Goal: Task Accomplishment & Management: Manage account settings

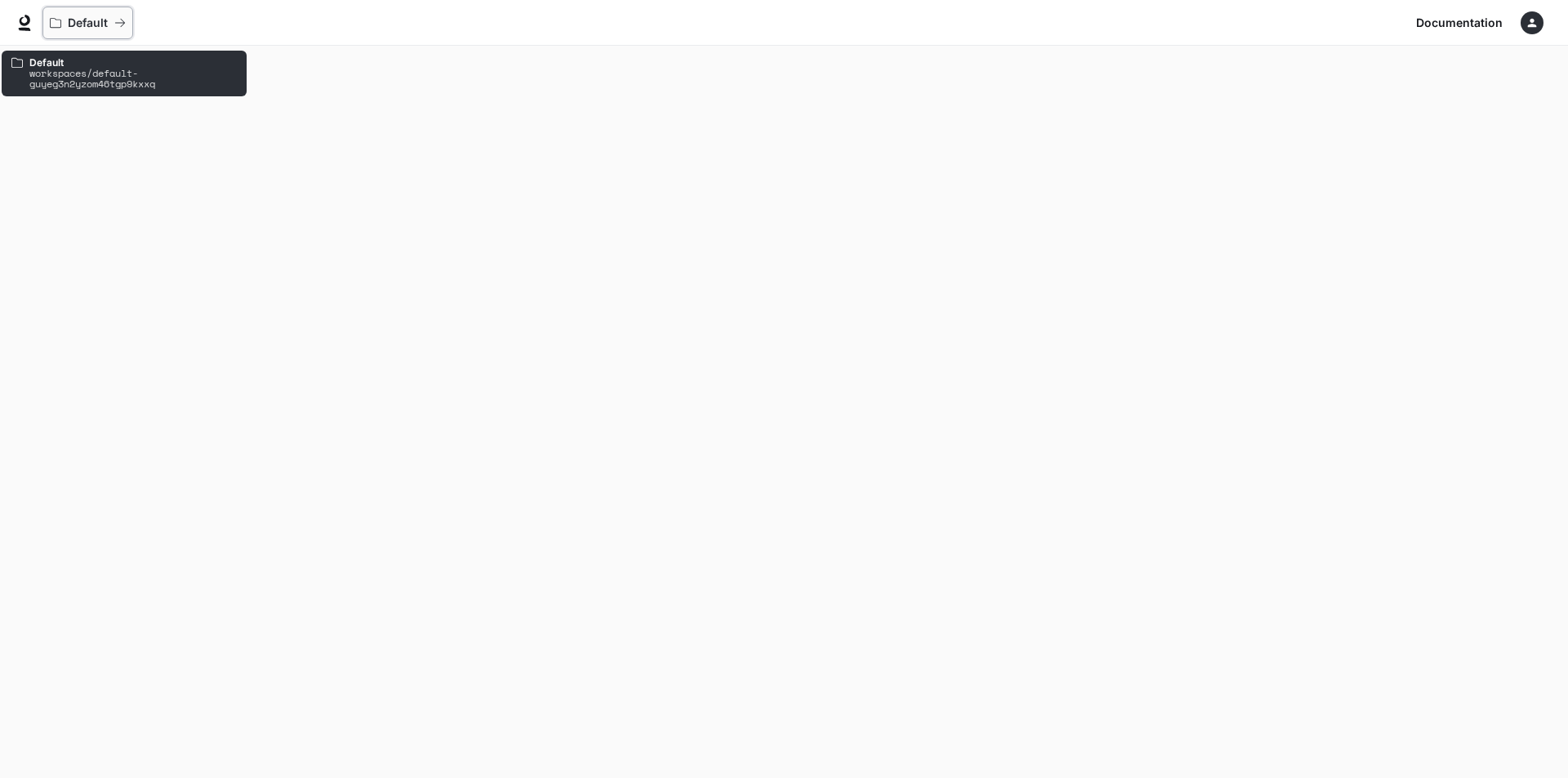
click at [75, 21] on p "Default" at bounding box center [88, 23] width 40 height 14
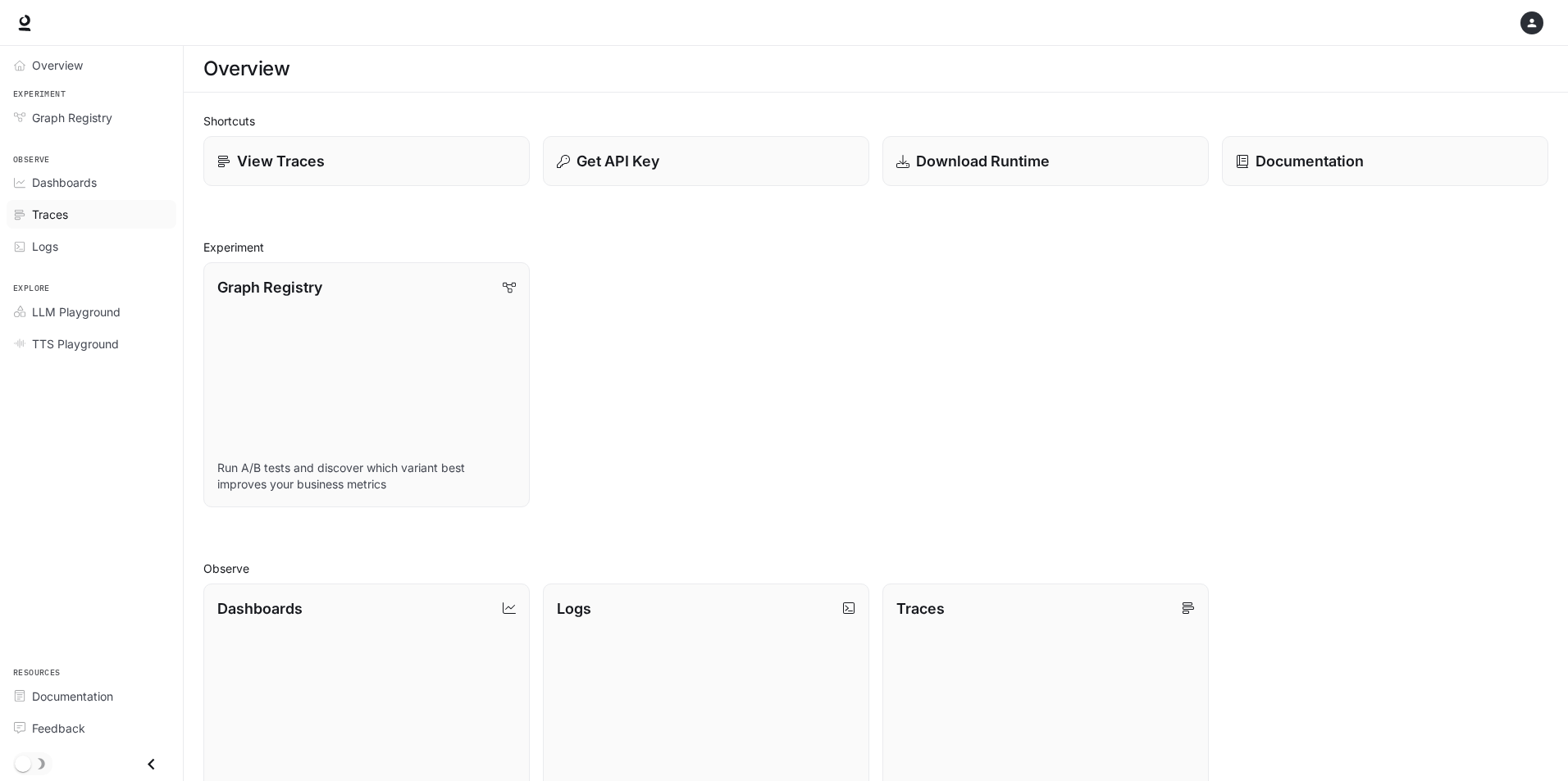
click at [92, 206] on div "Traces" at bounding box center [100, 214] width 137 height 17
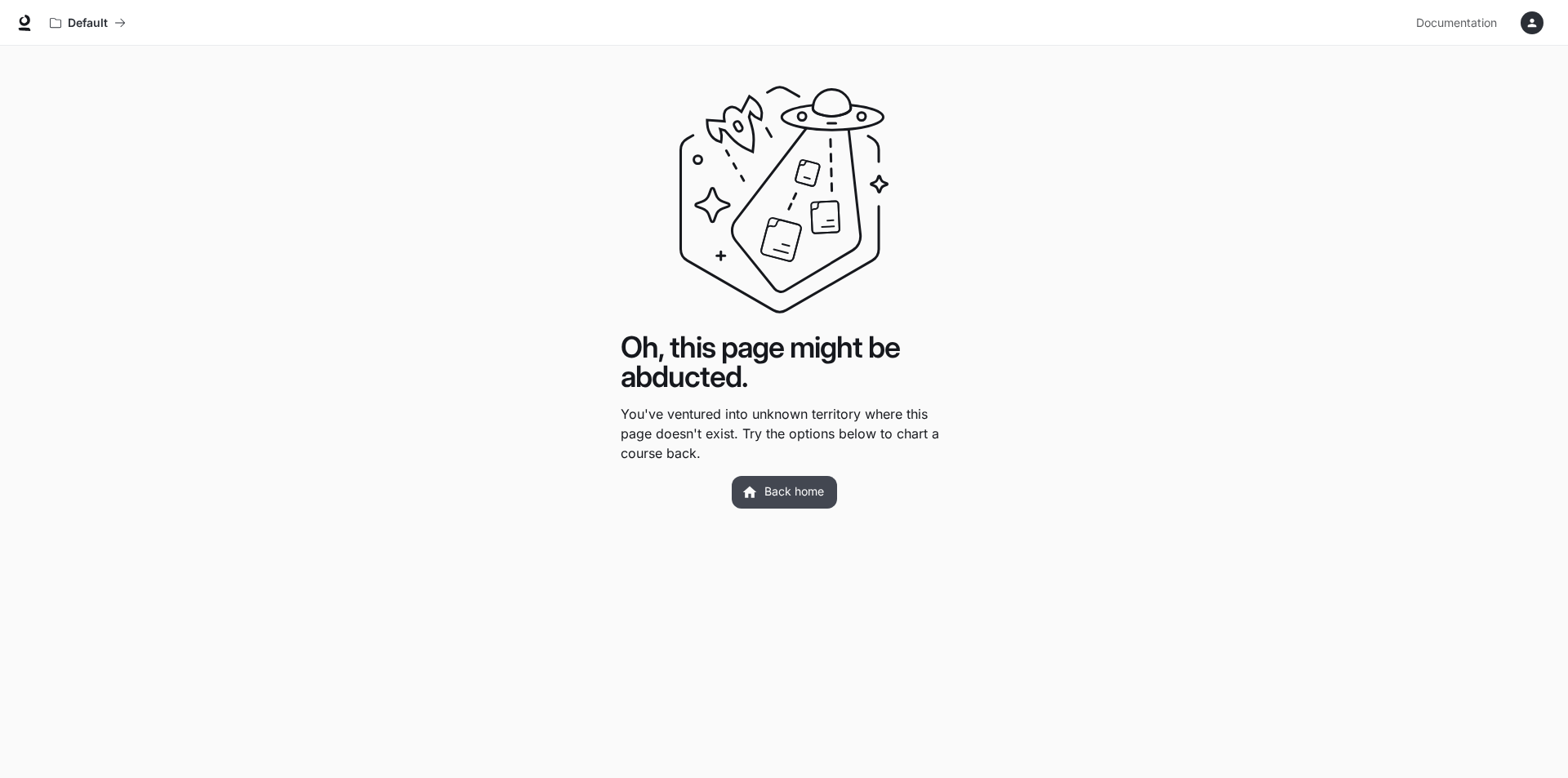
click at [803, 485] on link "Back home" at bounding box center [784, 492] width 105 height 33
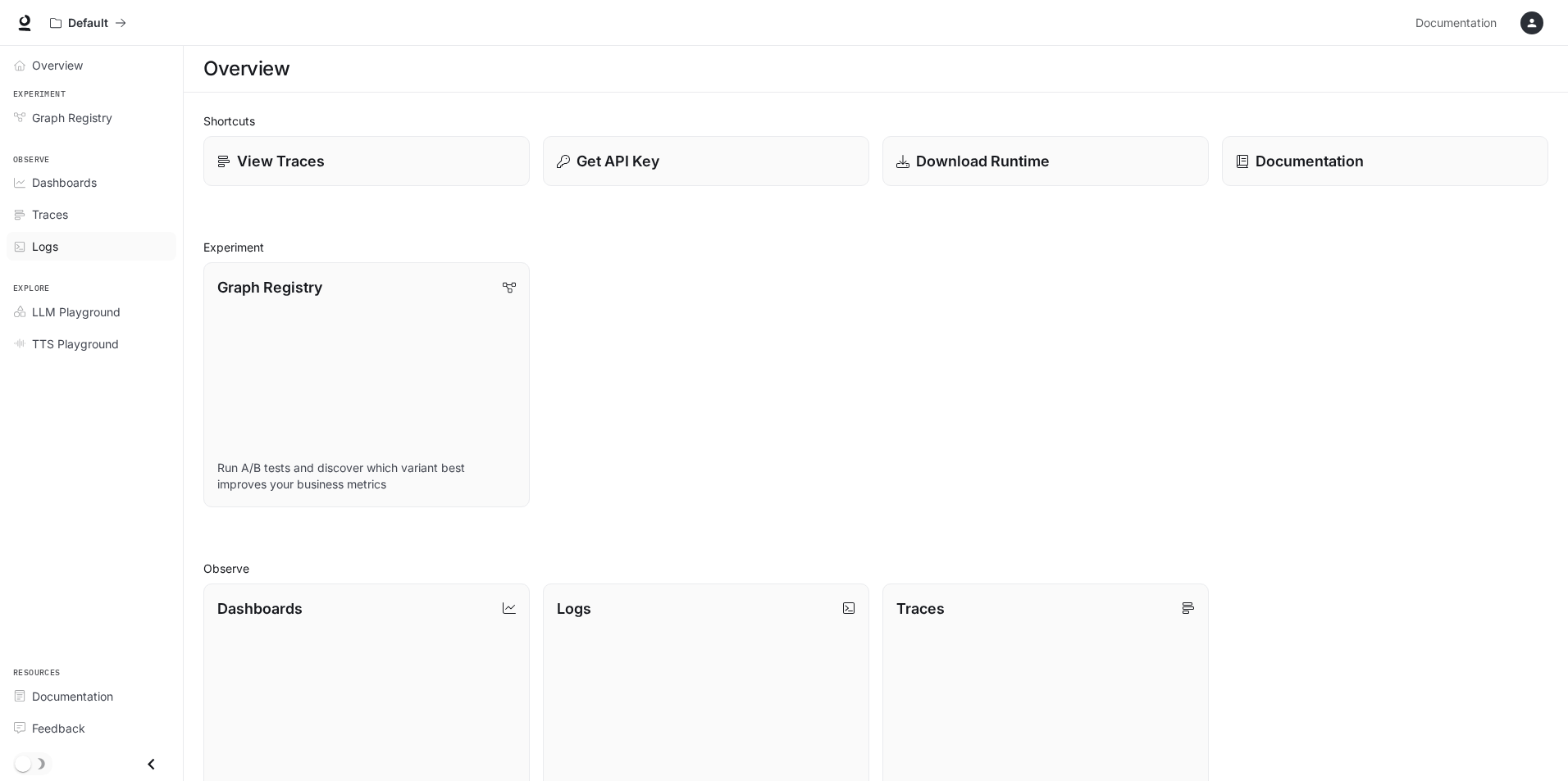
click at [94, 247] on div "Logs" at bounding box center [100, 246] width 137 height 17
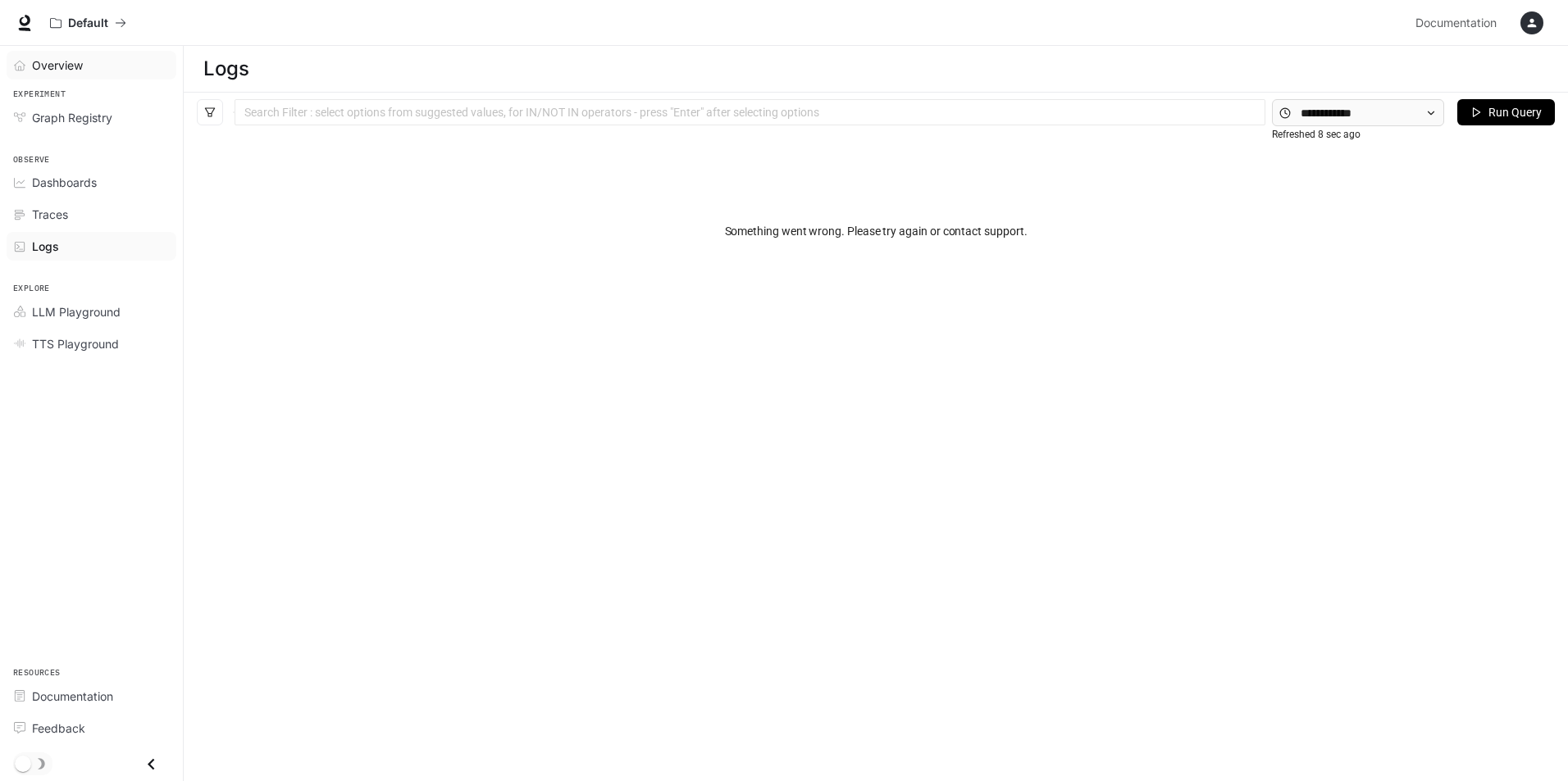
click at [63, 66] on span "Overview" at bounding box center [57, 65] width 51 height 17
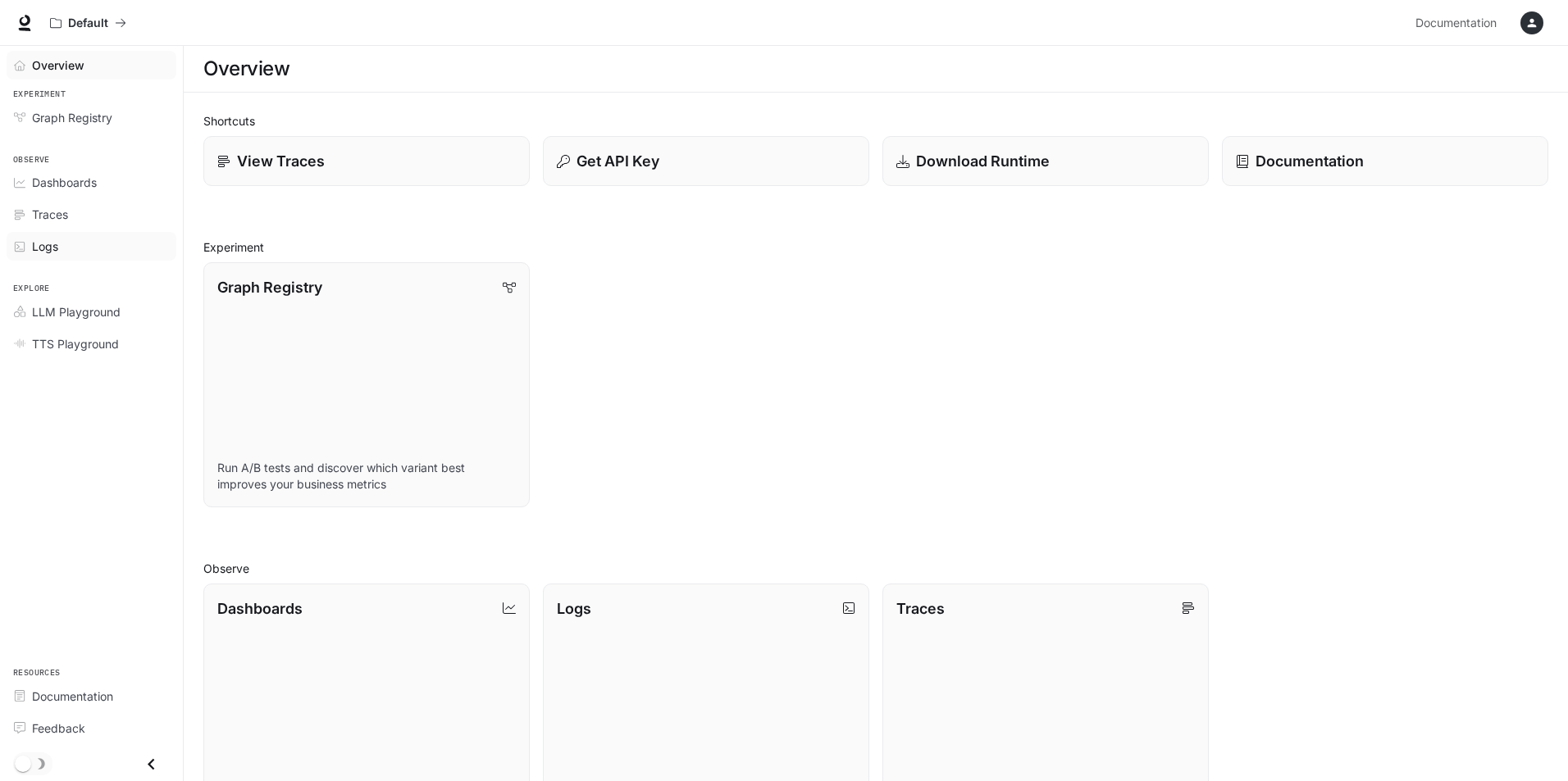
click at [76, 246] on div "Logs" at bounding box center [100, 246] width 137 height 17
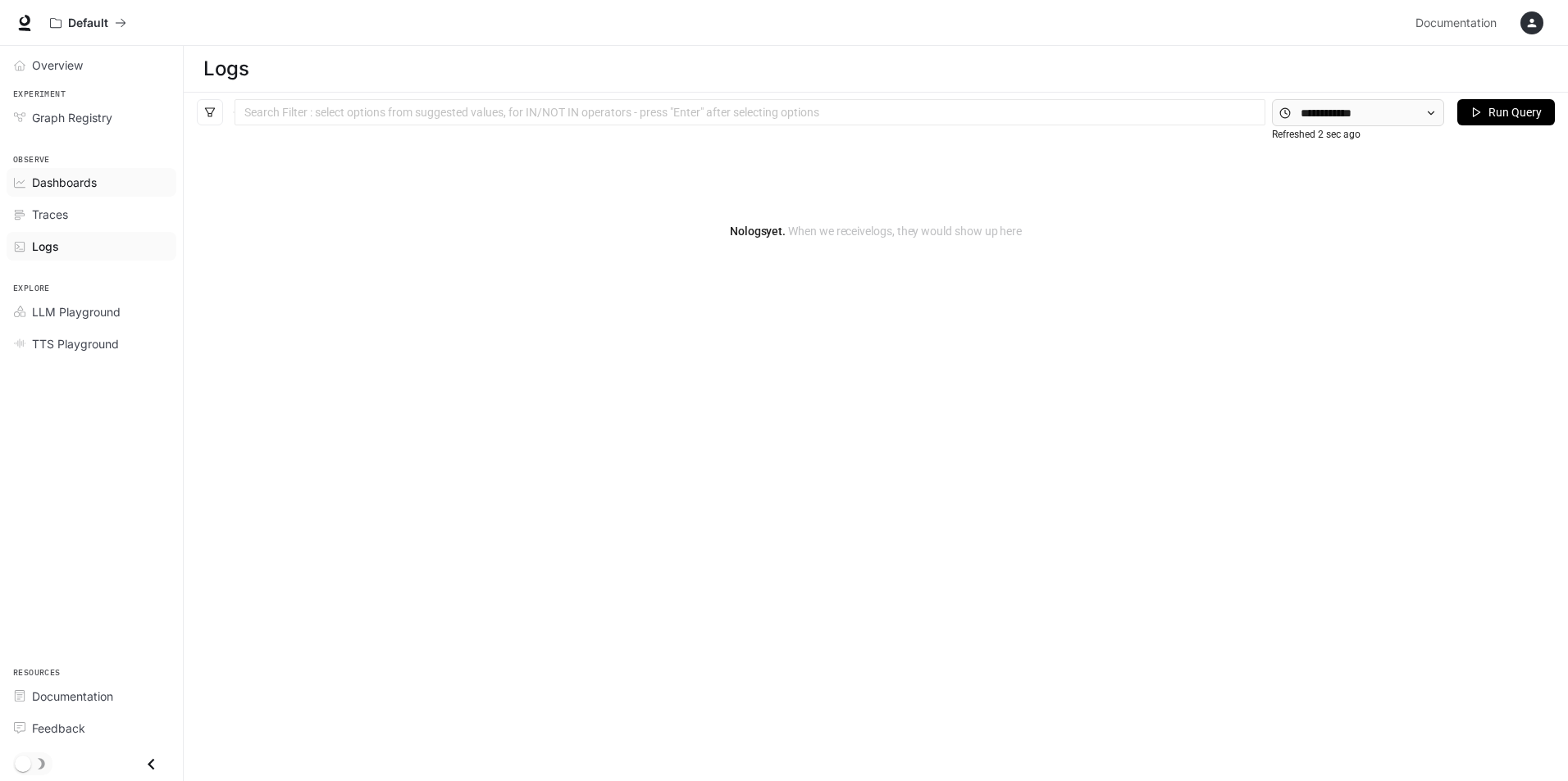
click at [71, 185] on span "Dashboards" at bounding box center [64, 182] width 65 height 17
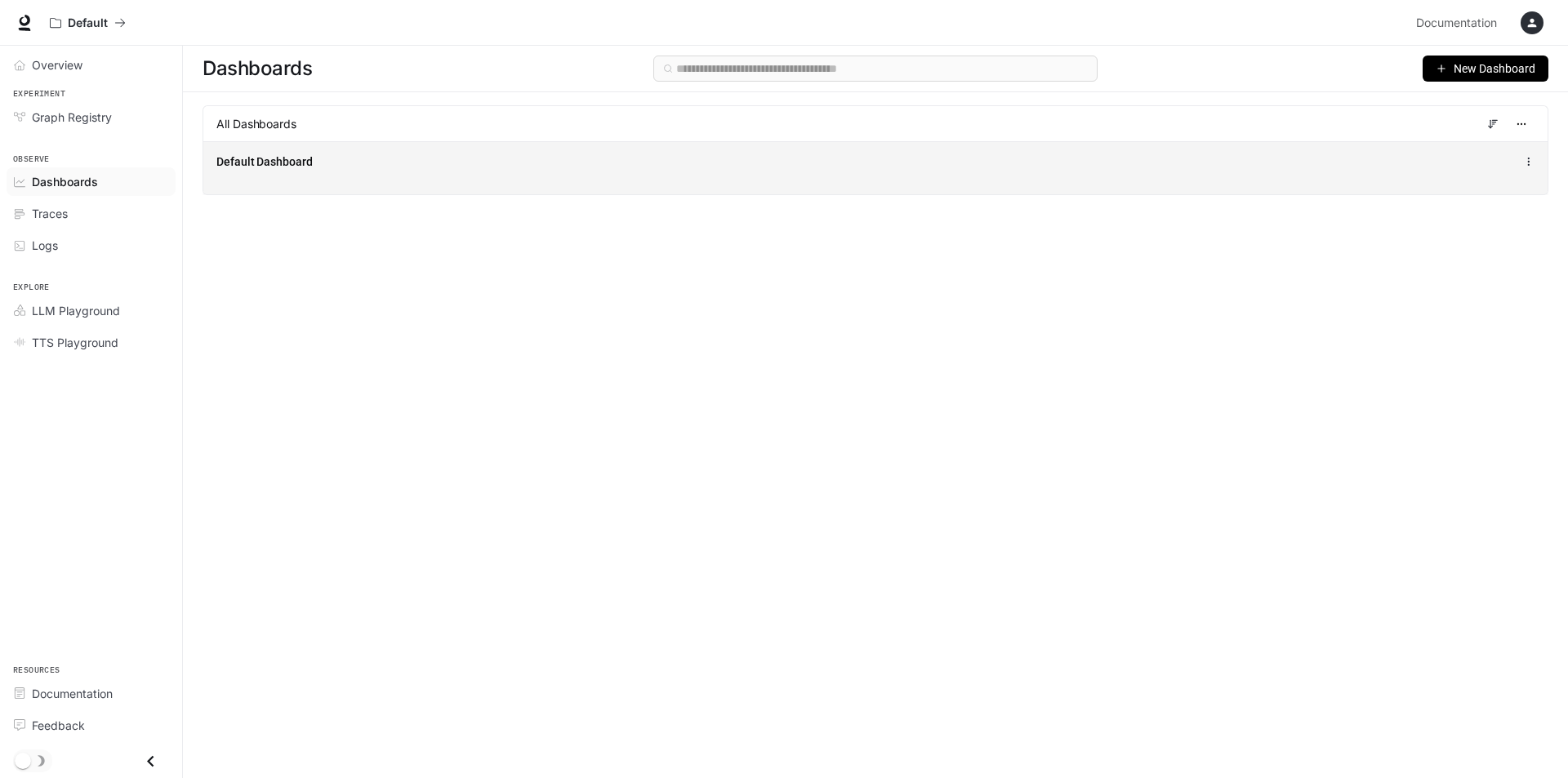
click at [595, 180] on div "Default Dashboard" at bounding box center [875, 168] width 1344 height 53
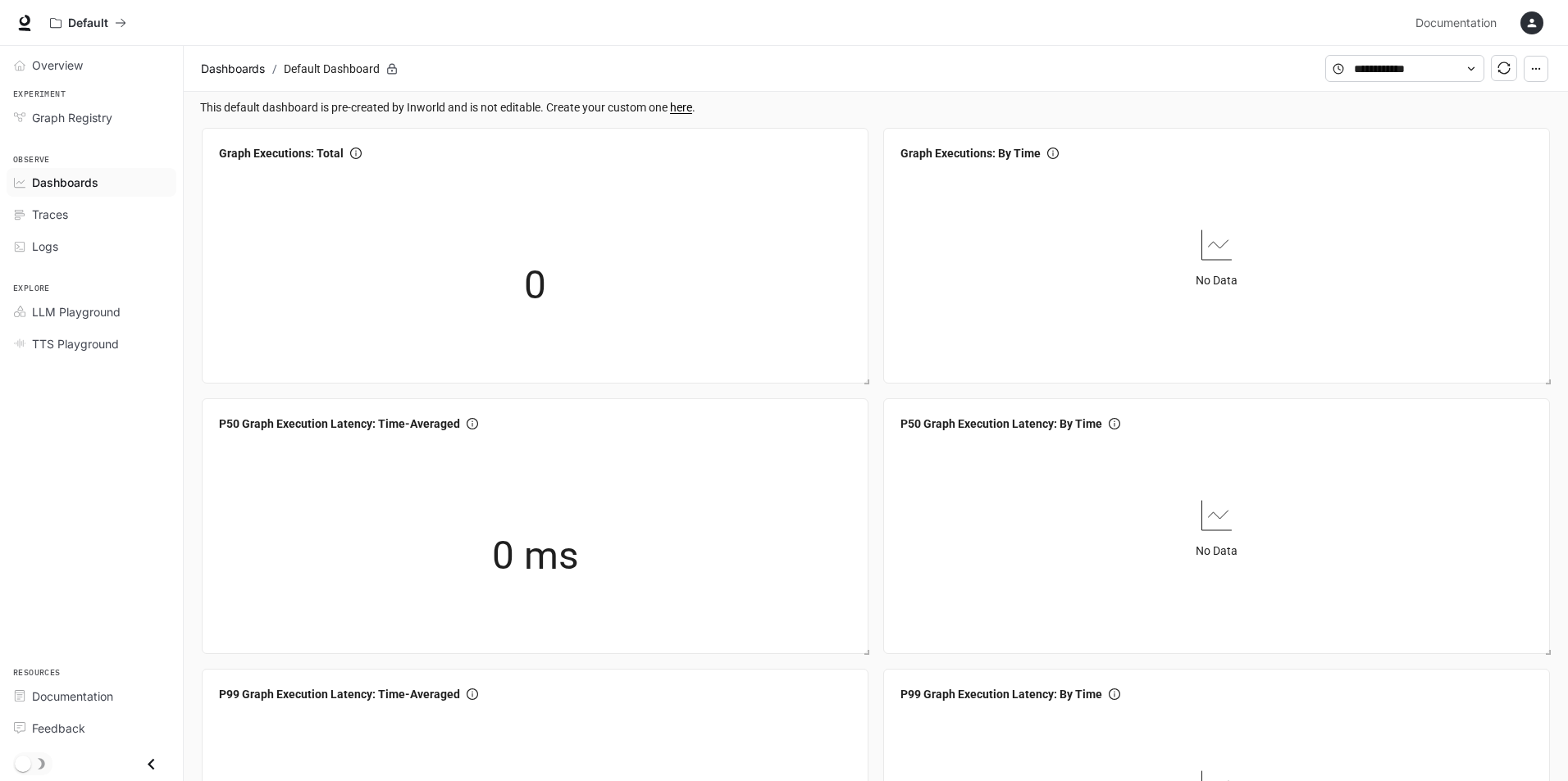
click at [1537, 23] on icon "button" at bounding box center [1532, 23] width 13 height 13
click at [1406, 119] on span "Billing" at bounding box center [1429, 121] width 211 height 16
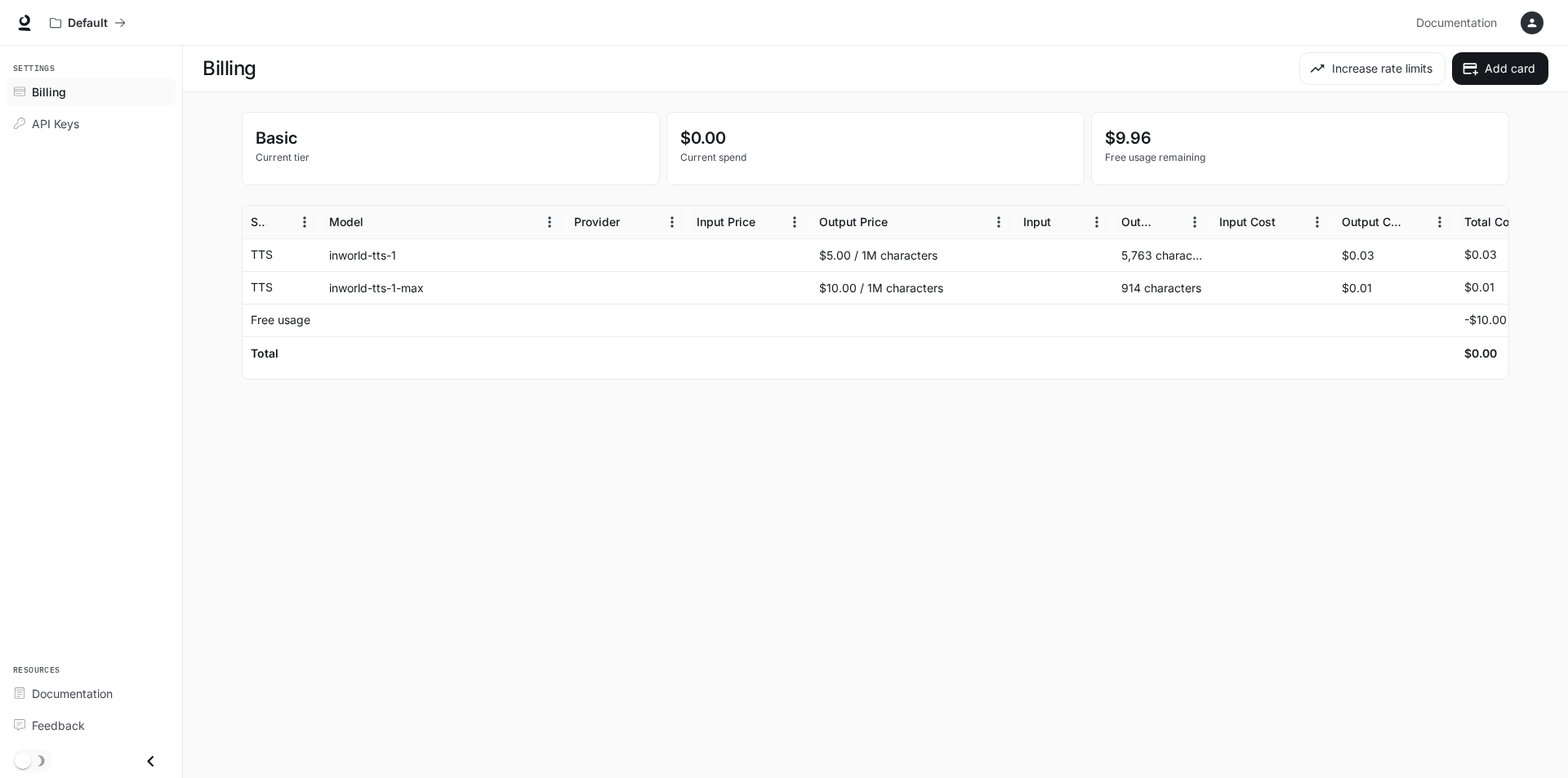
click at [1199, 255] on div "5,763 characters" at bounding box center [1162, 255] width 98 height 33
click at [1157, 258] on div "5,763 characters" at bounding box center [1162, 255] width 98 height 33
click at [938, 449] on main "Billing Increase rate limits Add card Basic Current tier $0.00 Current spend $9…" at bounding box center [875, 412] width 1385 height 733
